Goal: Information Seeking & Learning: Check status

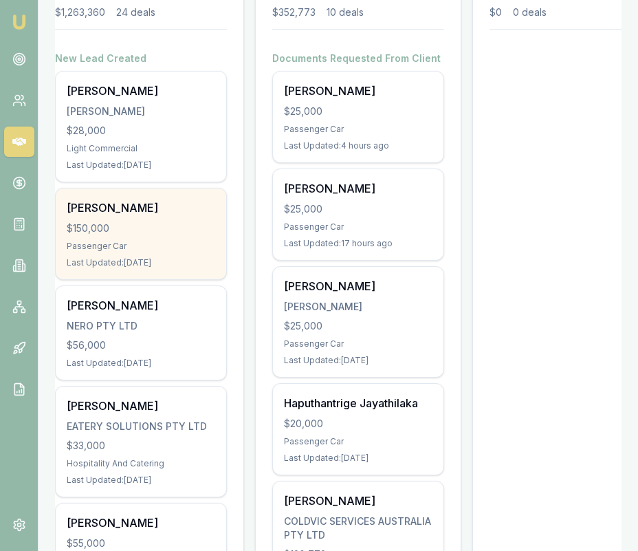
scroll to position [235, 0]
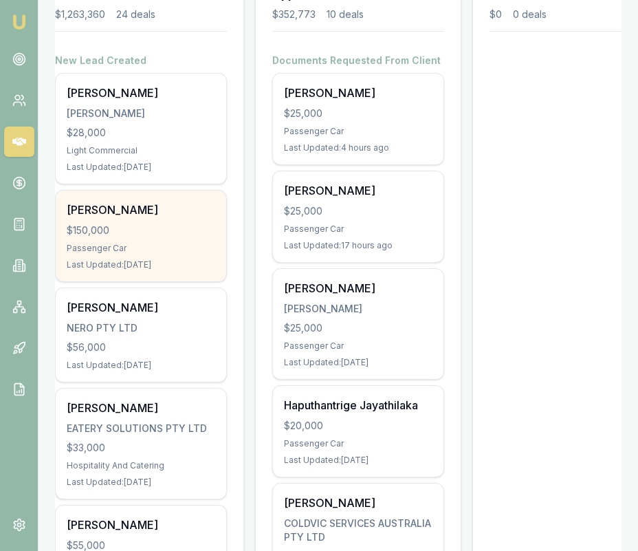
click at [160, 251] on div "Passenger Car" at bounding box center [141, 248] width 149 height 11
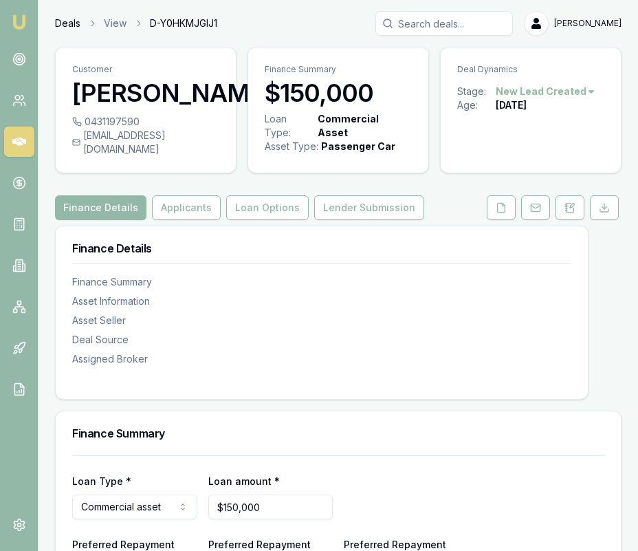
click at [69, 23] on link "Deals" at bounding box center [67, 24] width 25 height 14
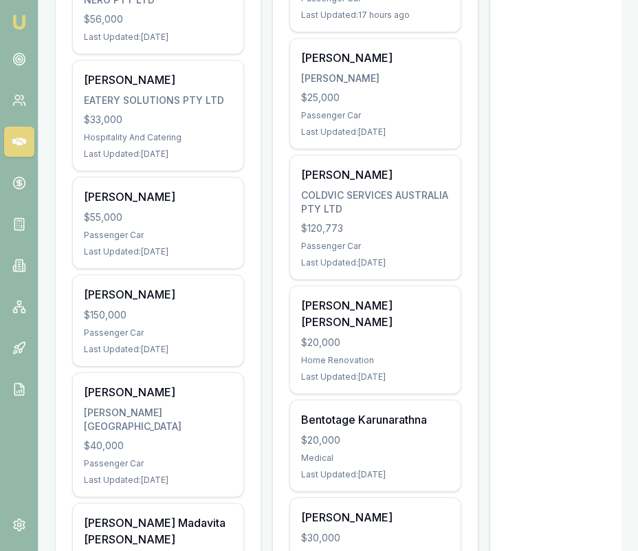
scroll to position [567, 0]
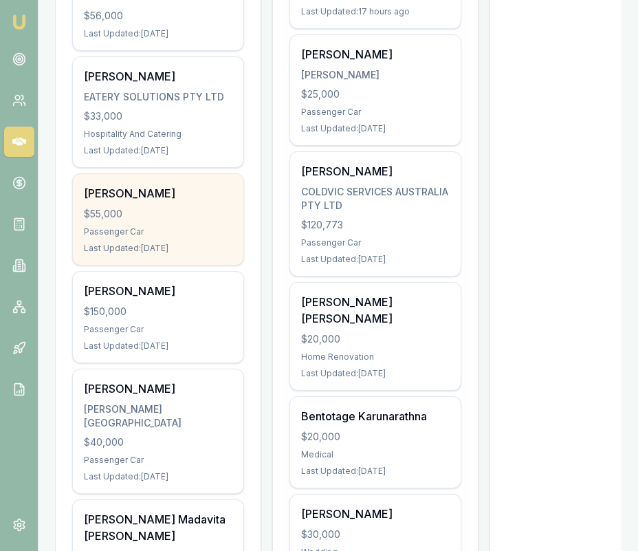
click at [147, 194] on div "Khairul Bashar" at bounding box center [158, 193] width 149 height 17
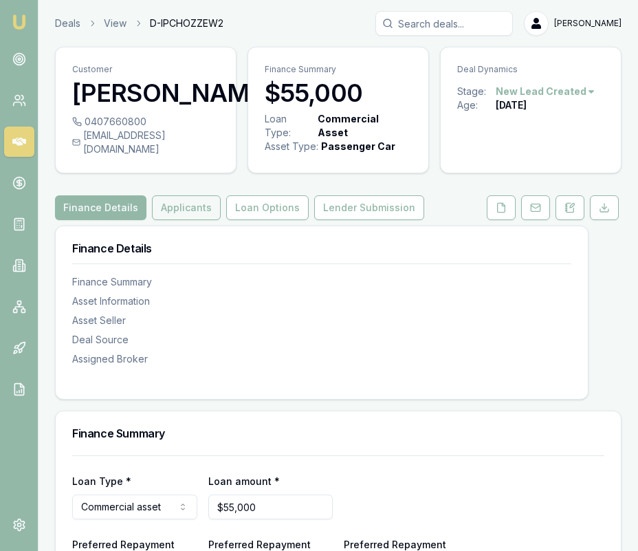
click at [176, 220] on button "Applicants" at bounding box center [186, 207] width 69 height 25
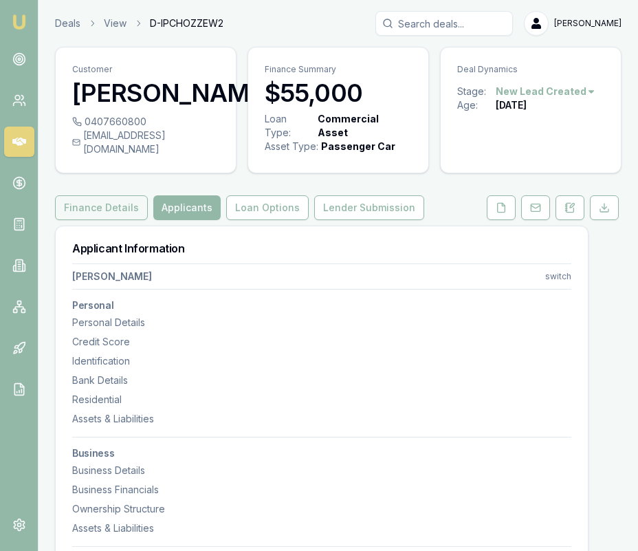
click at [120, 216] on button "Finance Details" at bounding box center [101, 207] width 93 height 25
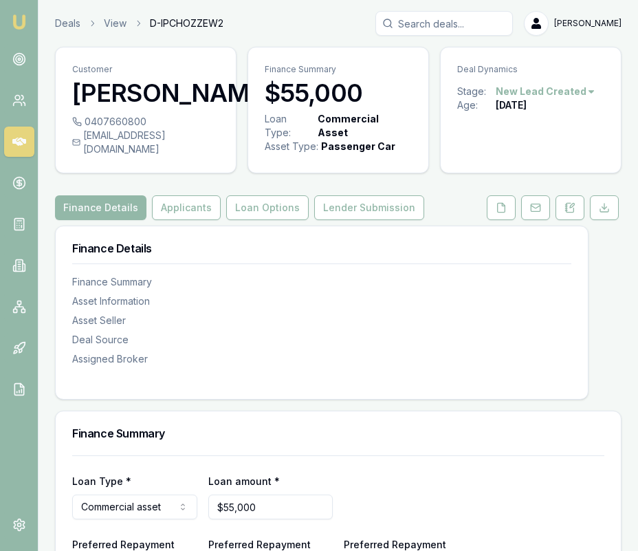
click at [72, 27] on link "Deals" at bounding box center [67, 24] width 25 height 14
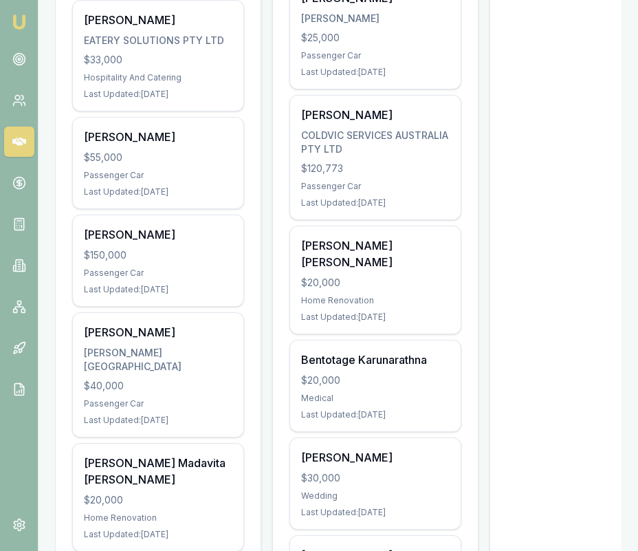
scroll to position [631, 0]
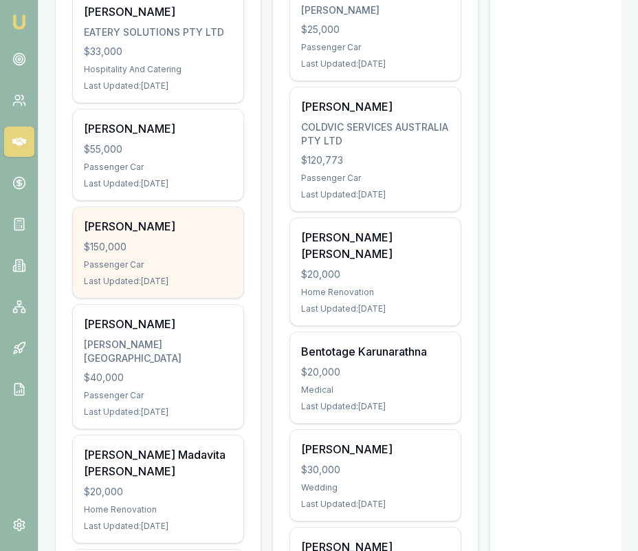
click at [210, 261] on div "Passenger Car" at bounding box center [158, 264] width 149 height 11
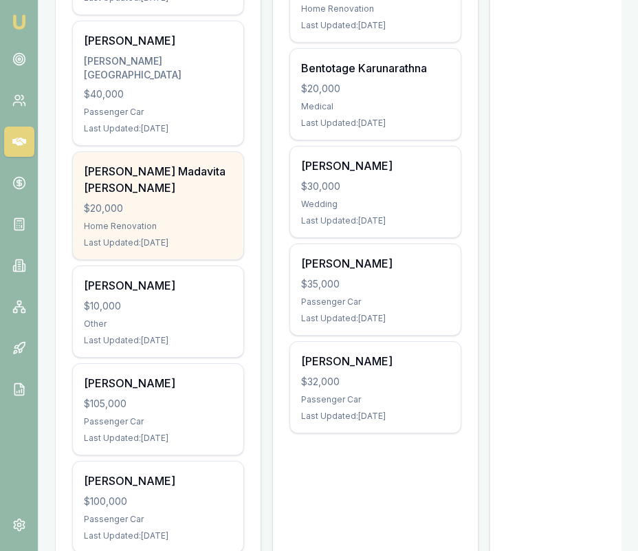
scroll to position [915, 0]
click at [186, 237] on div "Last Updated: 10 days ago" at bounding box center [158, 242] width 149 height 11
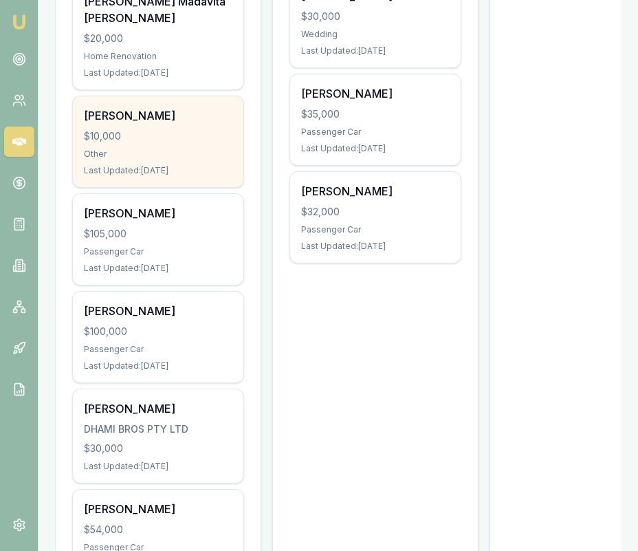
scroll to position [1093, 0]
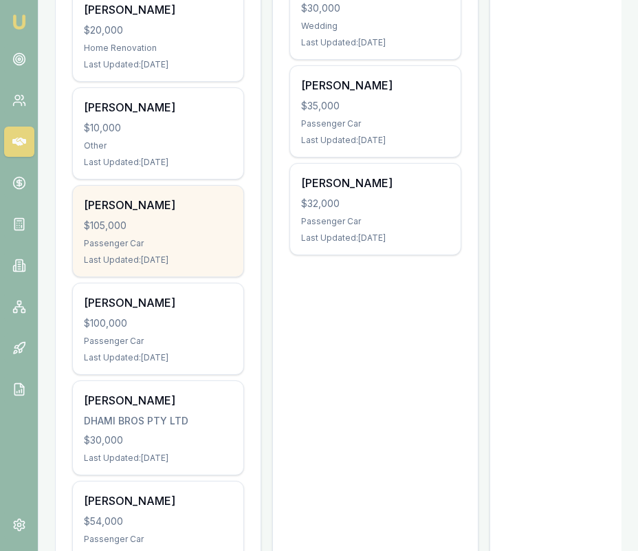
click at [204, 222] on div "Brad Jackson $105,000 Passenger Car Last Updated: 12 days ago" at bounding box center [158, 231] width 171 height 91
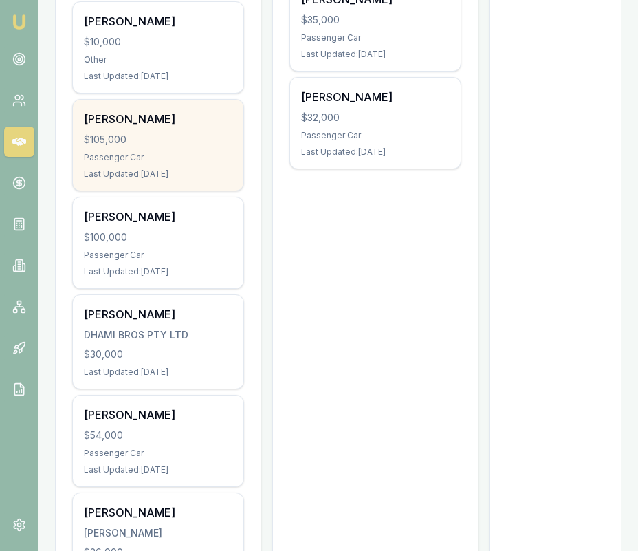
scroll to position [1195, 0]
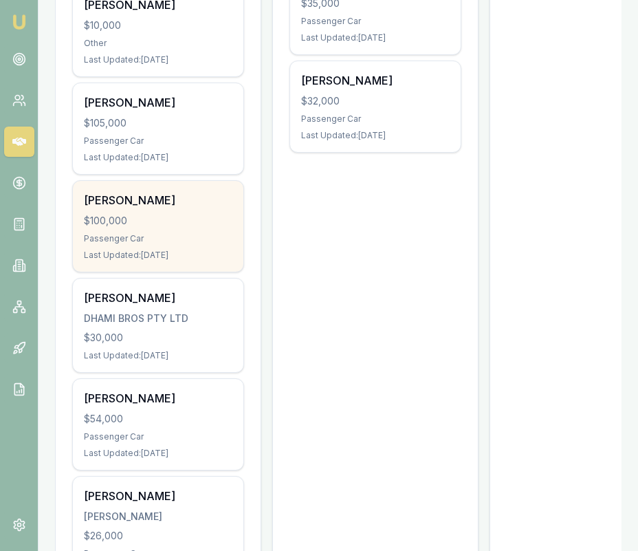
click at [186, 214] on div "$100,000" at bounding box center [158, 221] width 149 height 14
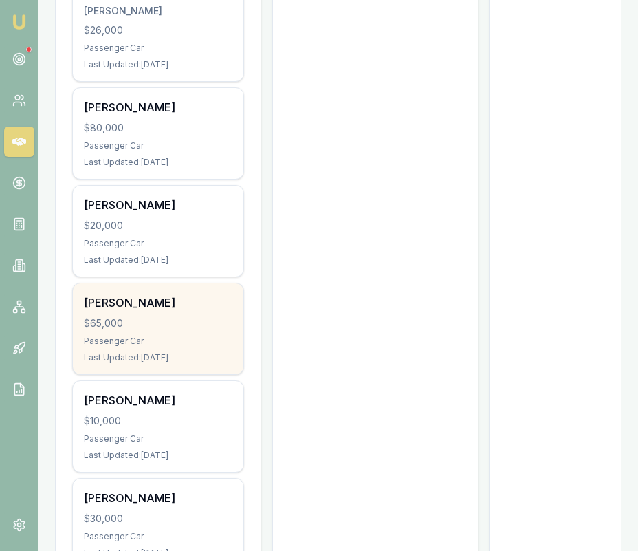
scroll to position [1702, 0]
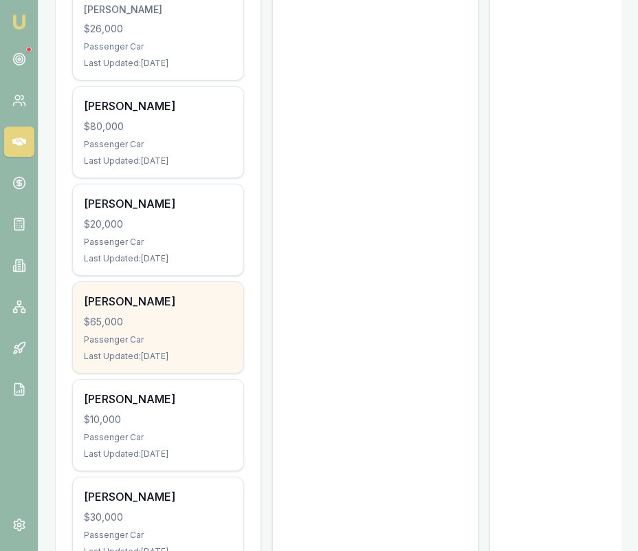
click at [162, 293] on div "Karl Boyte" at bounding box center [158, 301] width 149 height 17
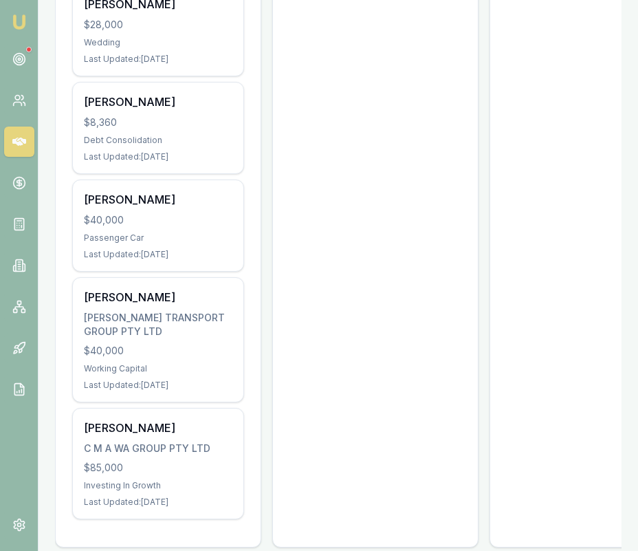
scroll to position [2297, 0]
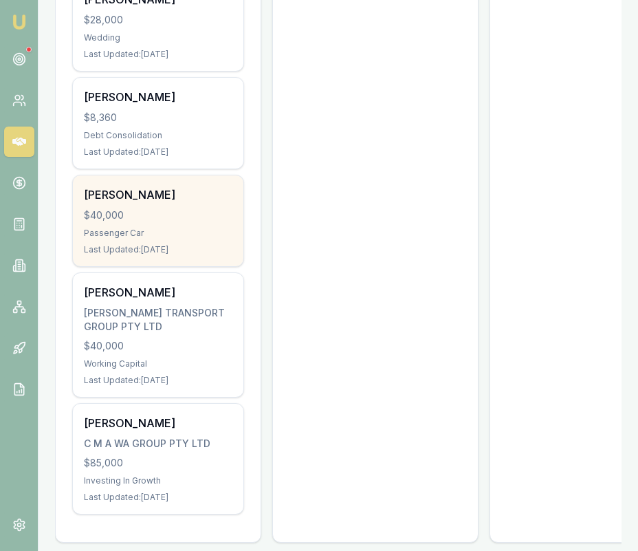
click at [199, 244] on div "Last Updated: 25 days ago" at bounding box center [158, 249] width 149 height 11
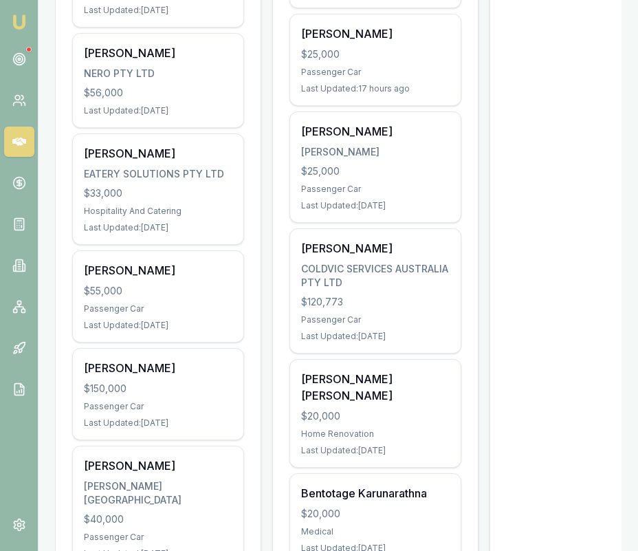
scroll to position [496, 0]
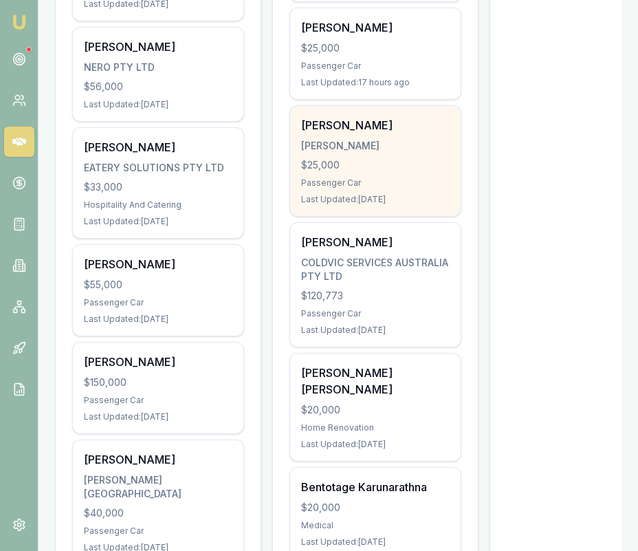
click at [359, 148] on div "MANDA, RAVINDRA" at bounding box center [375, 146] width 149 height 14
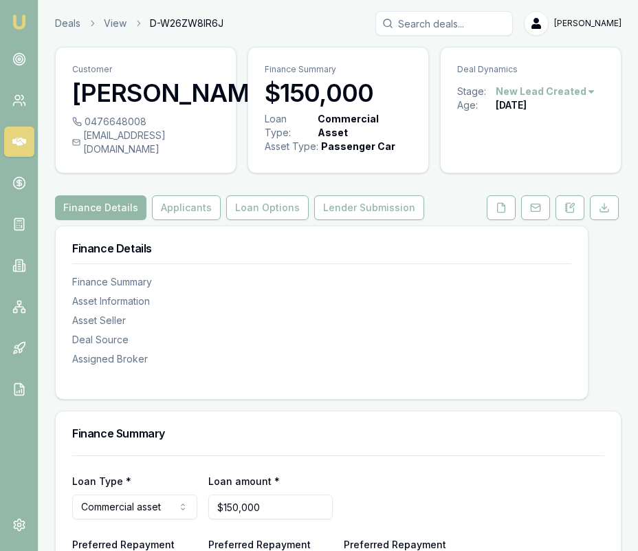
scroll to position [1, 0]
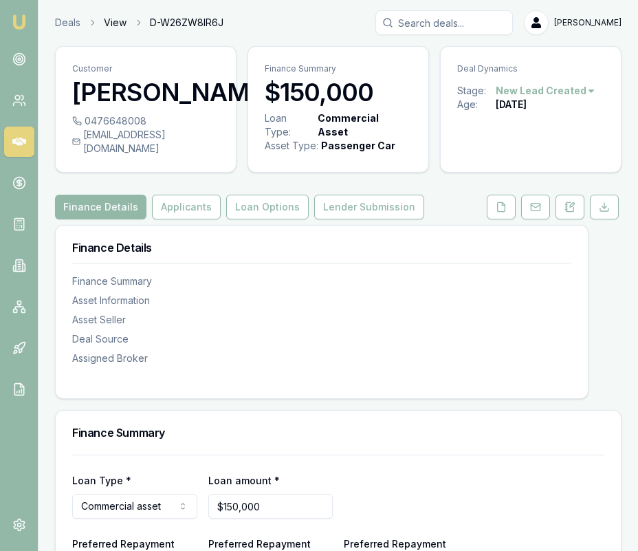
click at [111, 28] on link "View" at bounding box center [115, 23] width 23 height 14
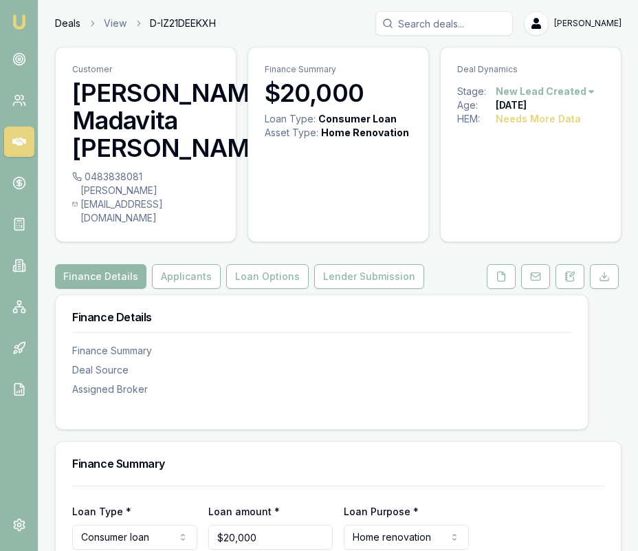
click at [78, 22] on link "Deals" at bounding box center [67, 24] width 25 height 14
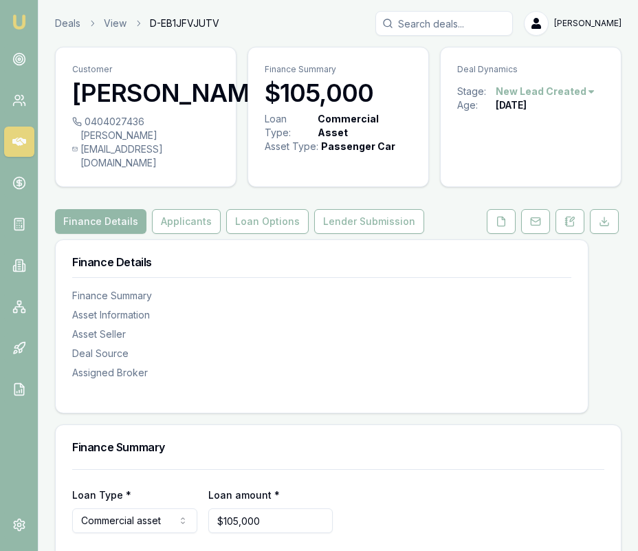
click at [162, 162] on div "[PERSON_NAME][EMAIL_ADDRESS][DOMAIN_NAME]" at bounding box center [145, 149] width 147 height 41
copy div "[PERSON_NAME][EMAIL_ADDRESS][DOMAIN_NAME]"
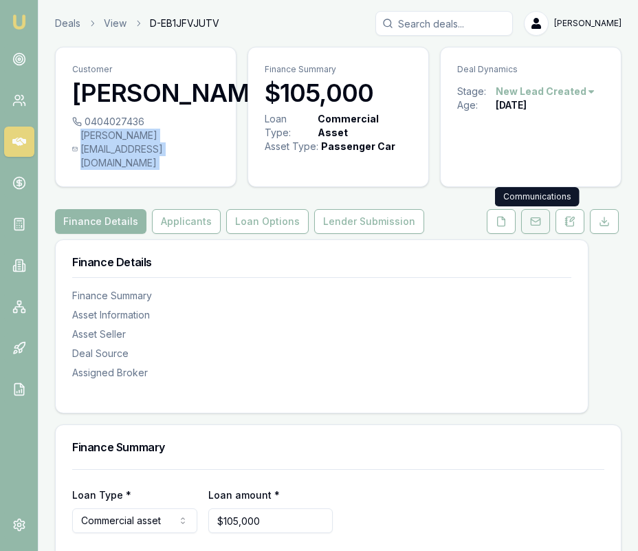
click at [534, 221] on icon at bounding box center [535, 220] width 9 height 3
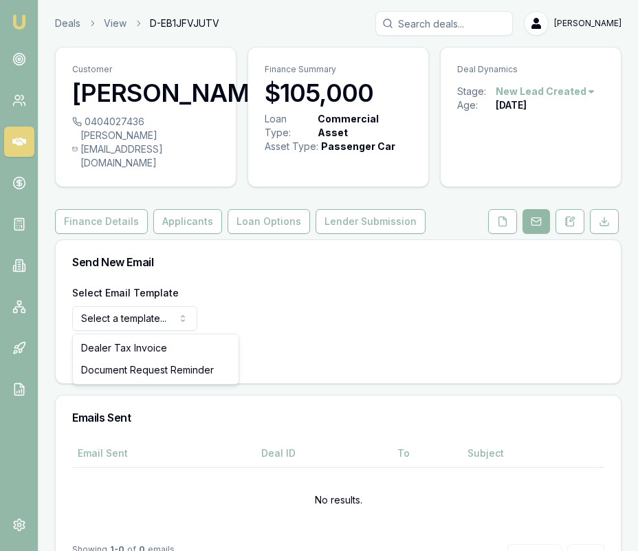
click at [186, 316] on html "Emu Broker Deals View D-EB1JFVJUTV [PERSON_NAME] Toggle Menu Customer [PERSON_N…" at bounding box center [319, 275] width 638 height 551
click at [304, 283] on html "Emu Broker Deals View D-EB1JFVJUTV [PERSON_NAME] Toggle Menu Customer [PERSON_N…" at bounding box center [319, 275] width 638 height 551
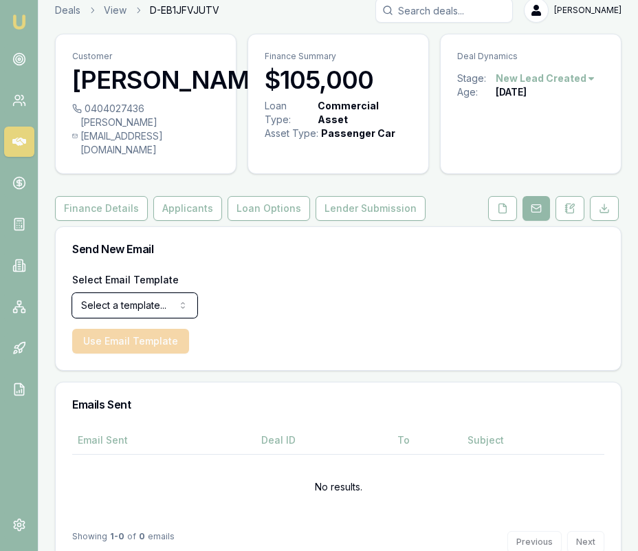
scroll to position [14, 0]
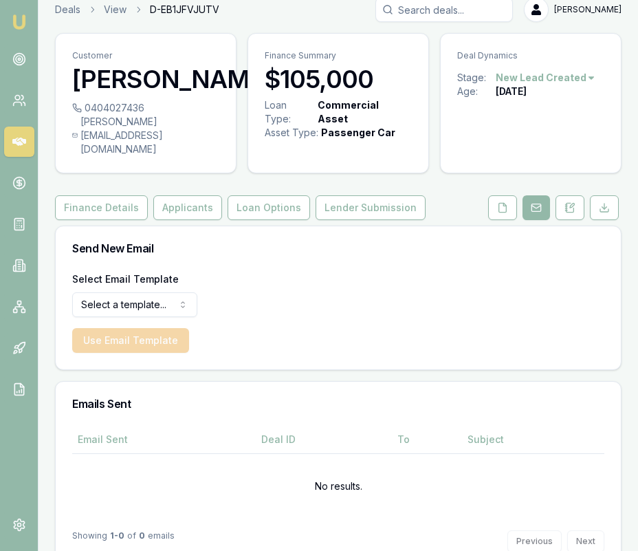
click at [124, 93] on h3 "[PERSON_NAME]" at bounding box center [145, 79] width 147 height 28
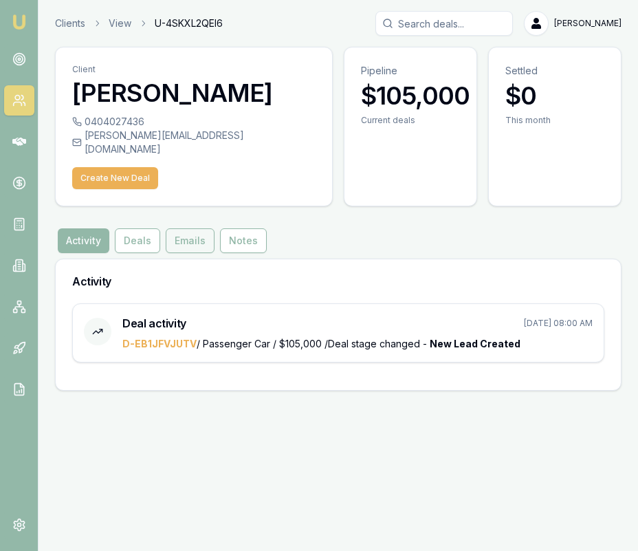
click at [195, 228] on button "Emails" at bounding box center [190, 240] width 49 height 25
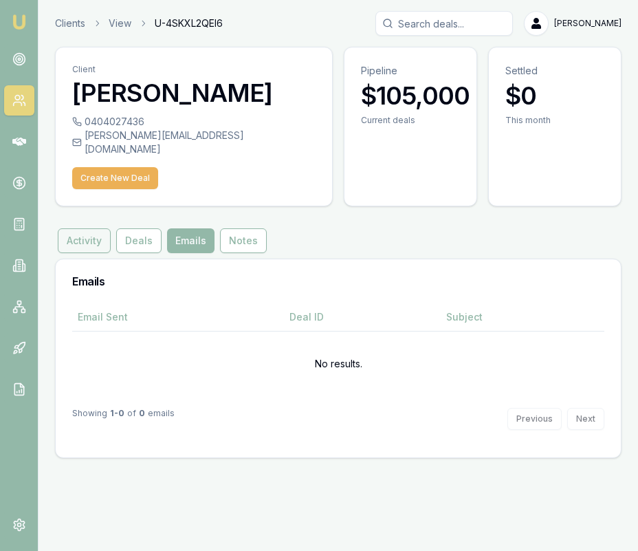
click at [101, 234] on button "Activity" at bounding box center [84, 240] width 53 height 25
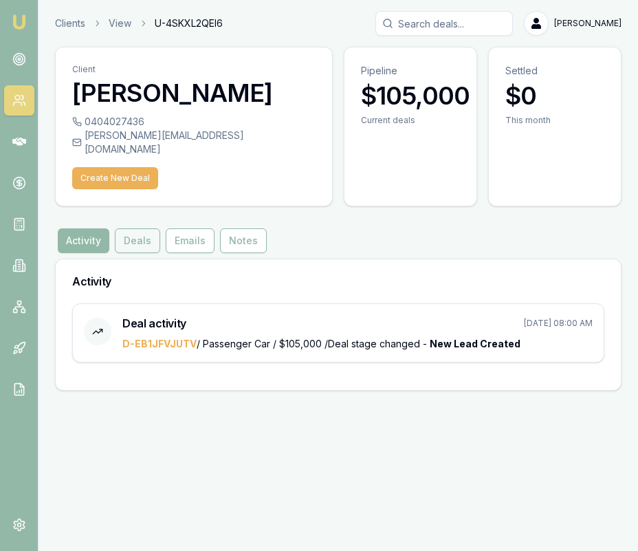
click at [151, 232] on button "Deals" at bounding box center [137, 240] width 45 height 25
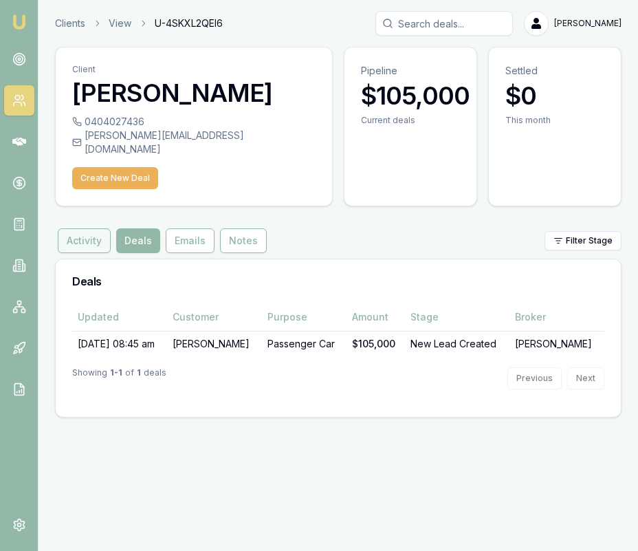
click at [91, 228] on button "Activity" at bounding box center [84, 240] width 53 height 25
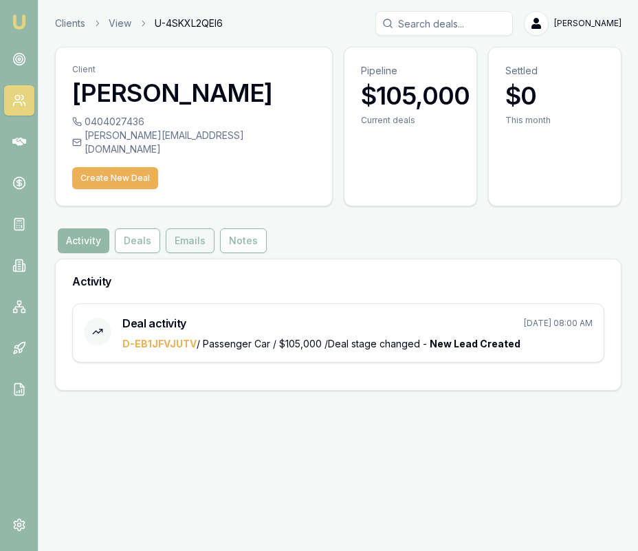
click at [179, 230] on button "Emails" at bounding box center [190, 240] width 49 height 25
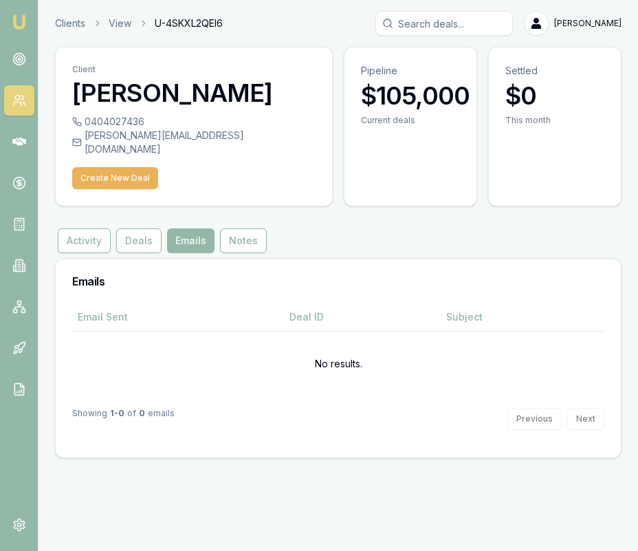
click at [226, 95] on h3 "Brad Jackson" at bounding box center [193, 93] width 243 height 28
click at [138, 234] on button "Deals" at bounding box center [138, 240] width 45 height 25
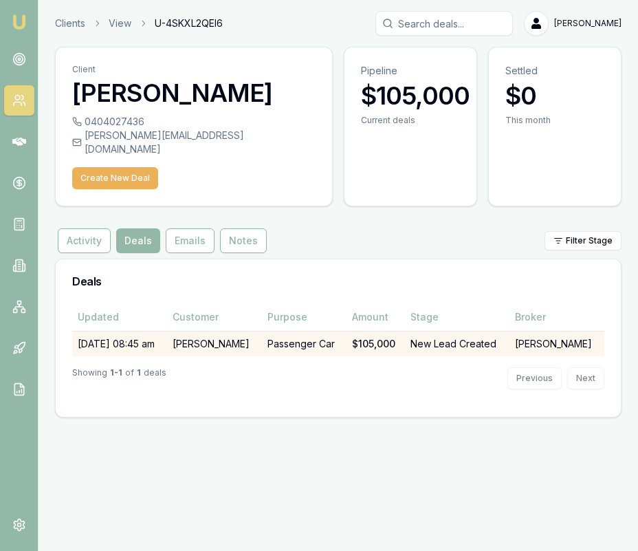
click at [142, 334] on td "25/09/25, 08:45 am" at bounding box center [119, 343] width 95 height 25
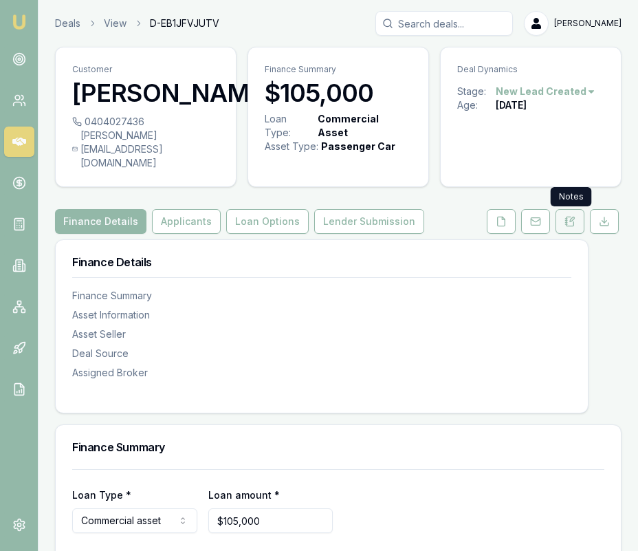
click at [572, 217] on icon at bounding box center [570, 221] width 11 height 11
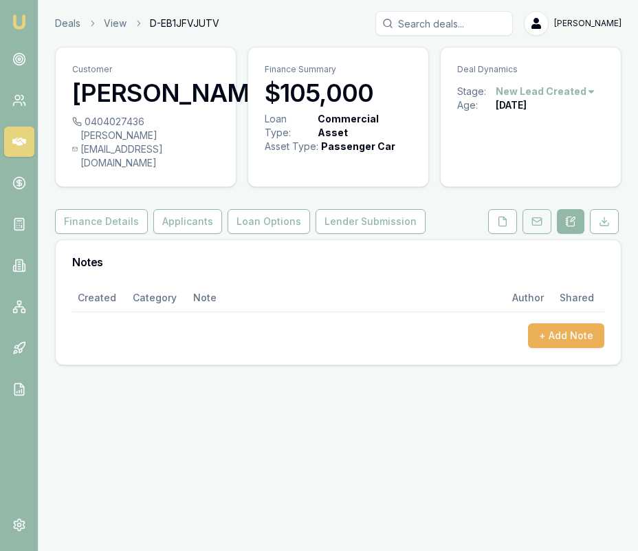
click at [546, 223] on button at bounding box center [537, 221] width 29 height 25
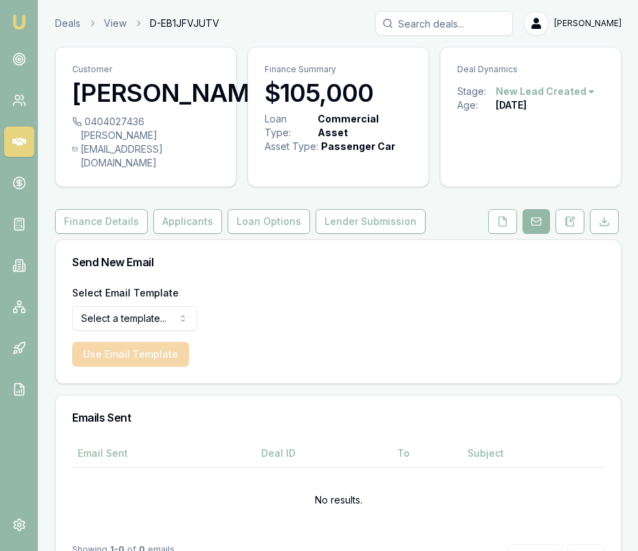
scroll to position [54, 0]
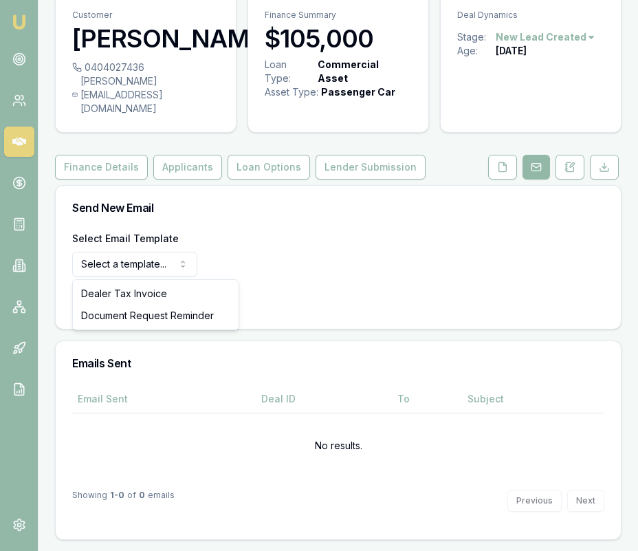
click at [140, 270] on html "Emu Broker Deals View D-EB1JFVJUTV Eujin Ooi Toggle Menu Customer Brad Jackson …" at bounding box center [319, 221] width 638 height 551
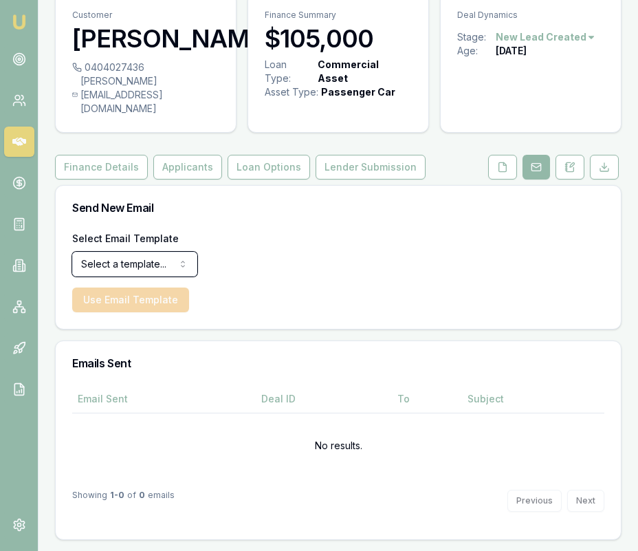
click at [420, 262] on html "Emu Broker Deals View D-EB1JFVJUTV Eujin Ooi Toggle Menu Customer Brad Jackson …" at bounding box center [319, 221] width 638 height 551
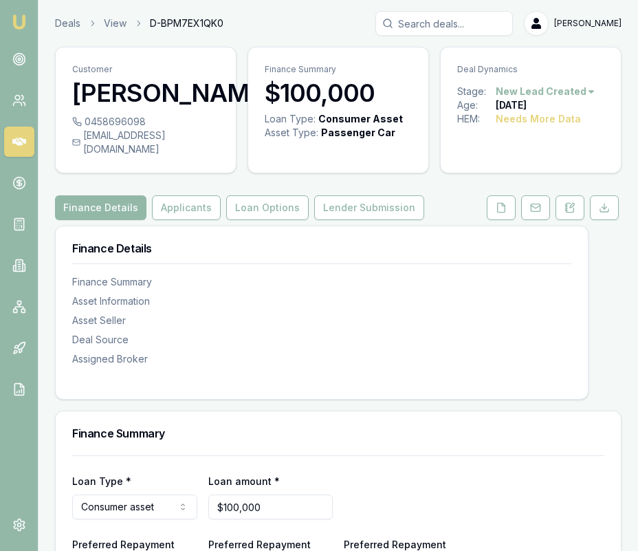
click at [78, 25] on link "Deals" at bounding box center [67, 24] width 25 height 14
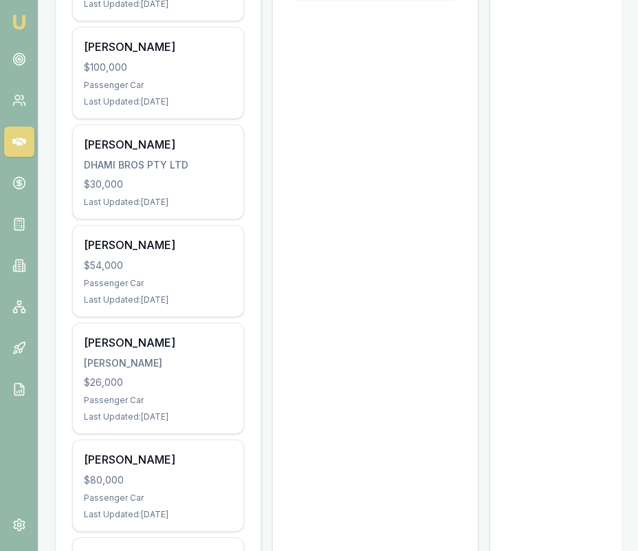
scroll to position [1362, 0]
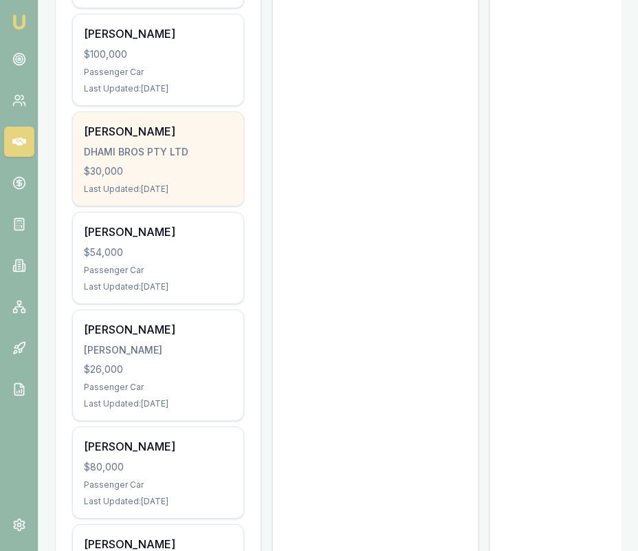
click at [165, 184] on div "Last Updated: 12 days ago" at bounding box center [158, 189] width 149 height 11
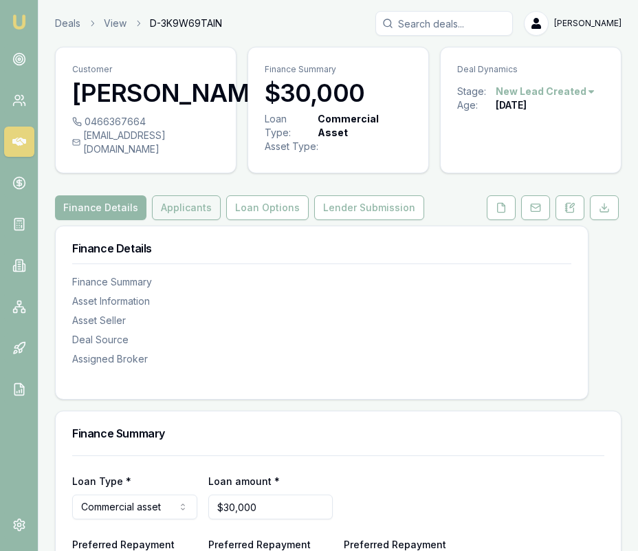
click at [203, 220] on button "Applicants" at bounding box center [186, 207] width 69 height 25
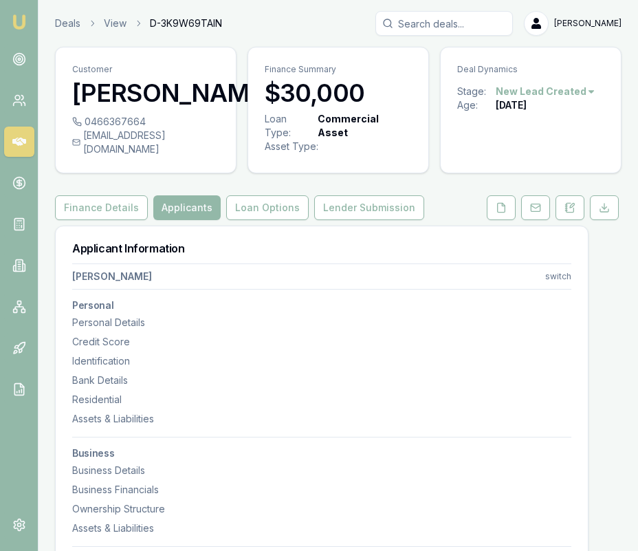
click at [203, 220] on button "Applicants" at bounding box center [186, 207] width 67 height 25
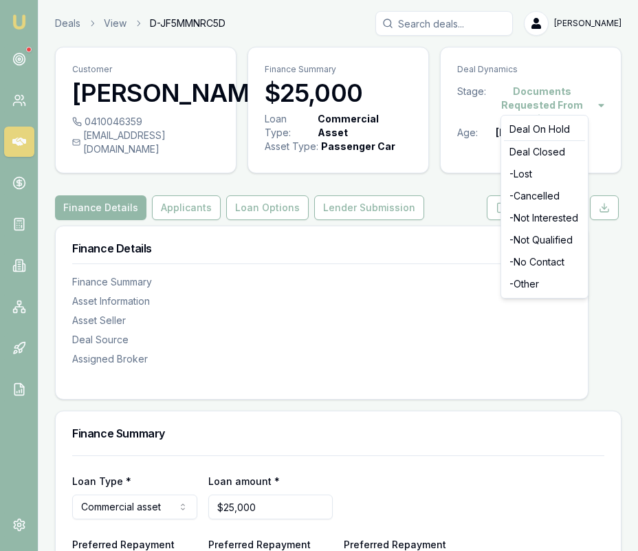
click at [555, 88] on html "Emu Broker Deals View D-JF5MMNRC5D Eujin Ooi Toggle Menu Customer Ravindra Mand…" at bounding box center [319, 275] width 638 height 551
click at [545, 243] on div "- Not Qualified" at bounding box center [544, 240] width 81 height 22
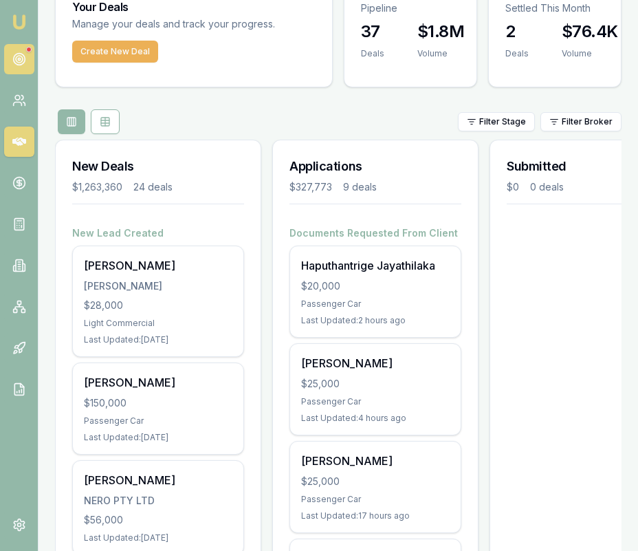
click at [20, 68] on link at bounding box center [19, 59] width 30 height 30
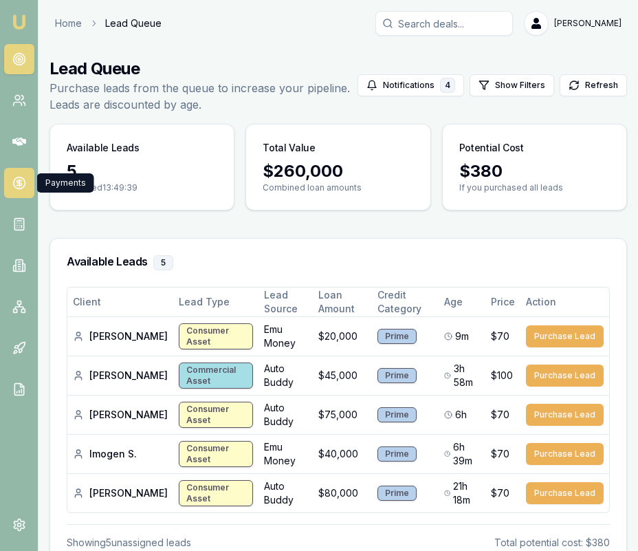
click at [19, 178] on icon at bounding box center [19, 183] width 14 height 14
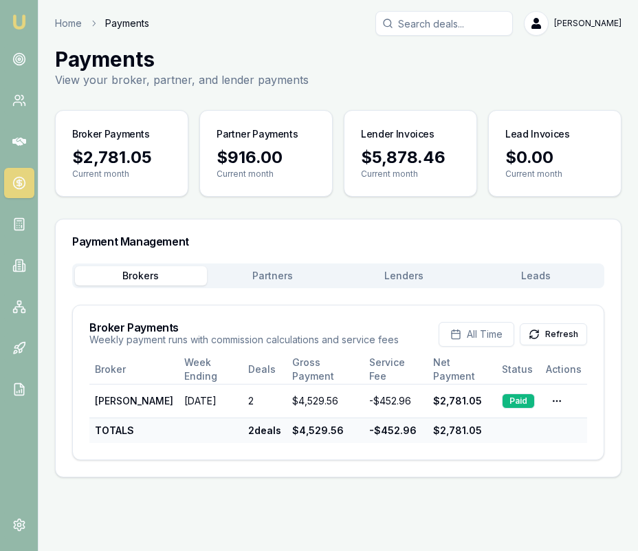
click at [553, 292] on div "Brokers Partners Lenders Leads Broker Payments Weekly payment runs with commiss…" at bounding box center [338, 361] width 532 height 197
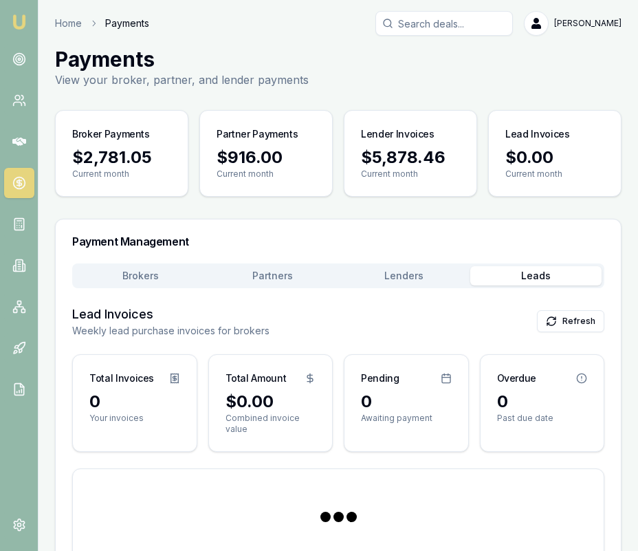
click at [545, 281] on button "Leads" at bounding box center [536, 275] width 132 height 19
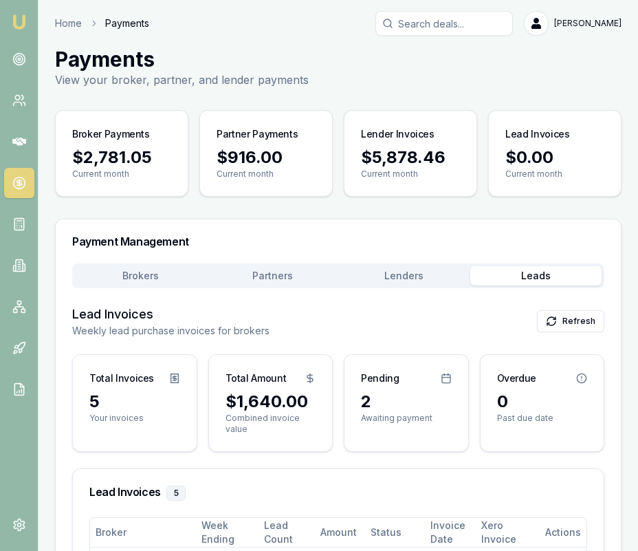
click at [127, 90] on main "Payments View your broker, partner, and lender payments Broker Payments $2,781.…" at bounding box center [339, 417] width 600 height 740
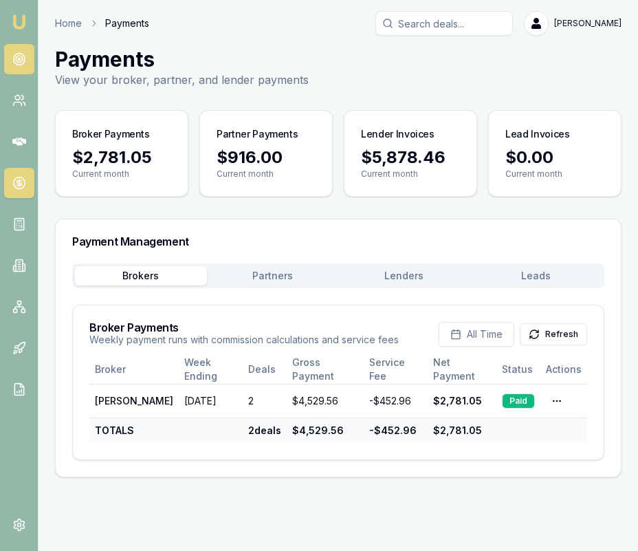
click at [22, 58] on circle at bounding box center [19, 59] width 7 height 7
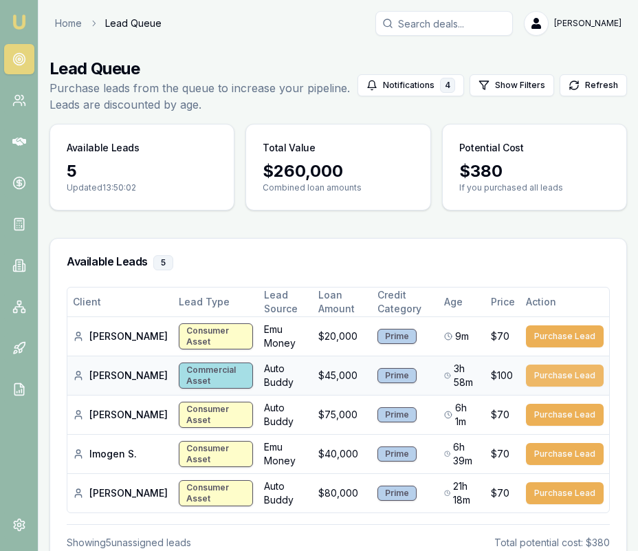
click at [545, 379] on button "Purchase Lead" at bounding box center [565, 376] width 78 height 22
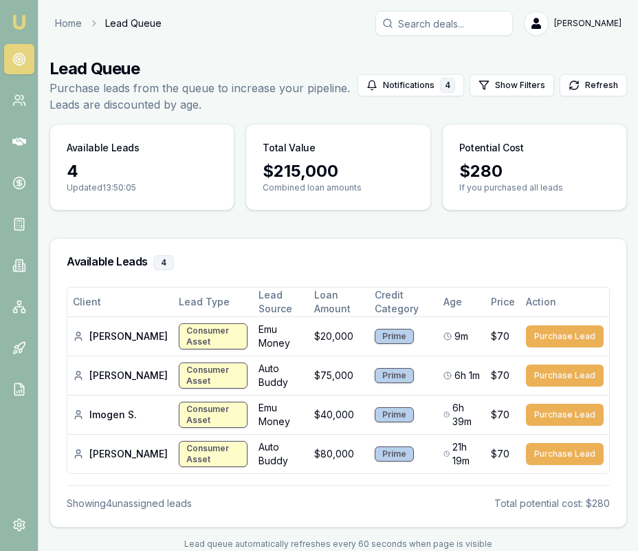
click at [32, 26] on nav "Emu Broker" at bounding box center [19, 207] width 38 height 415
click at [17, 25] on img at bounding box center [19, 22] width 17 height 17
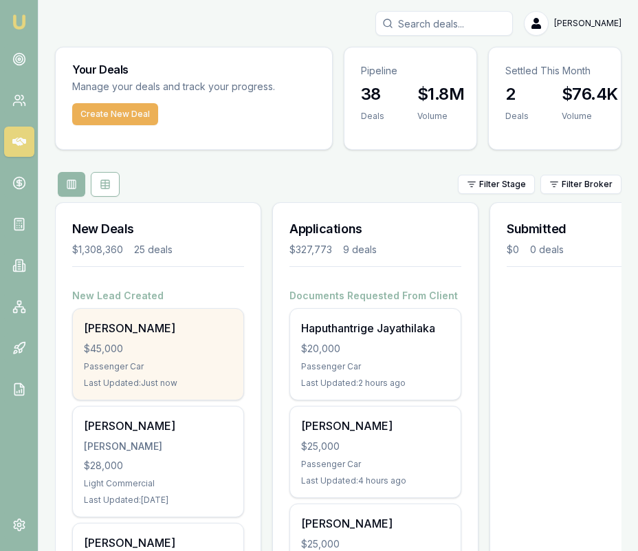
click at [171, 337] on div "Ciaran Doyle $45,000 Passenger Car Last Updated: Just now" at bounding box center [158, 354] width 171 height 91
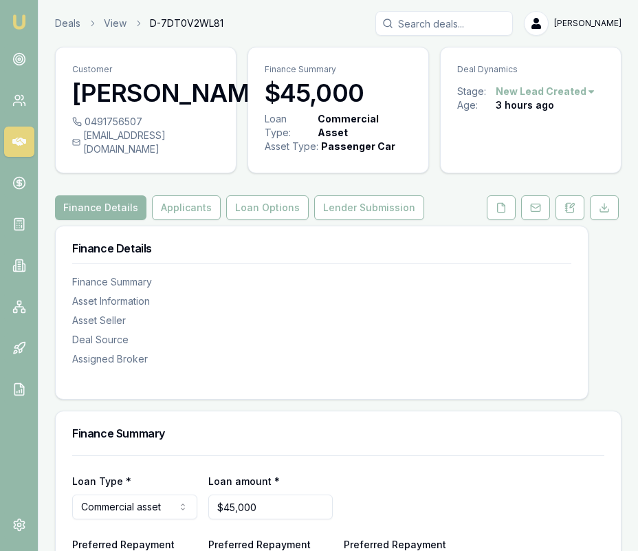
click at [179, 195] on button "Applicants" at bounding box center [186, 207] width 69 height 25
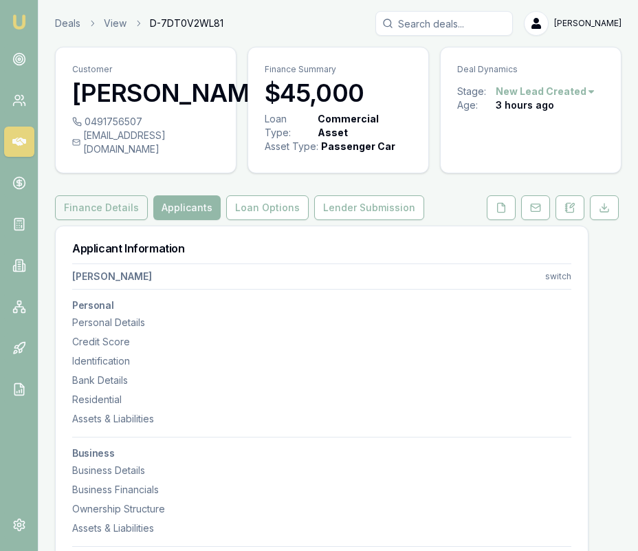
click at [112, 202] on button "Finance Details" at bounding box center [101, 207] width 93 height 25
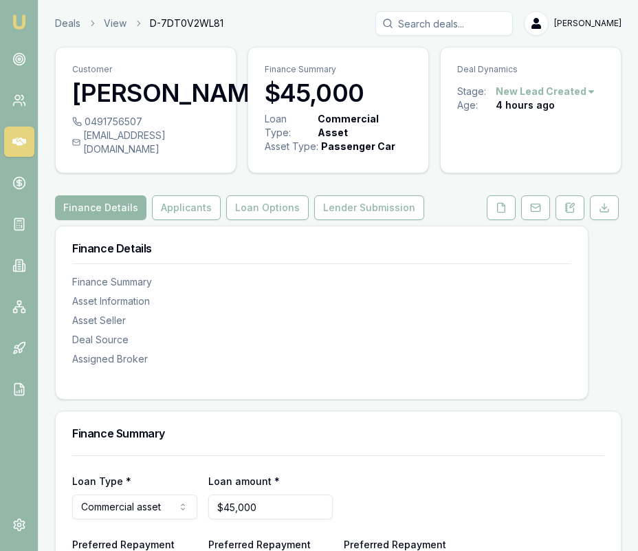
scroll to position [1148, 0]
